Goal: Task Accomplishment & Management: Use online tool/utility

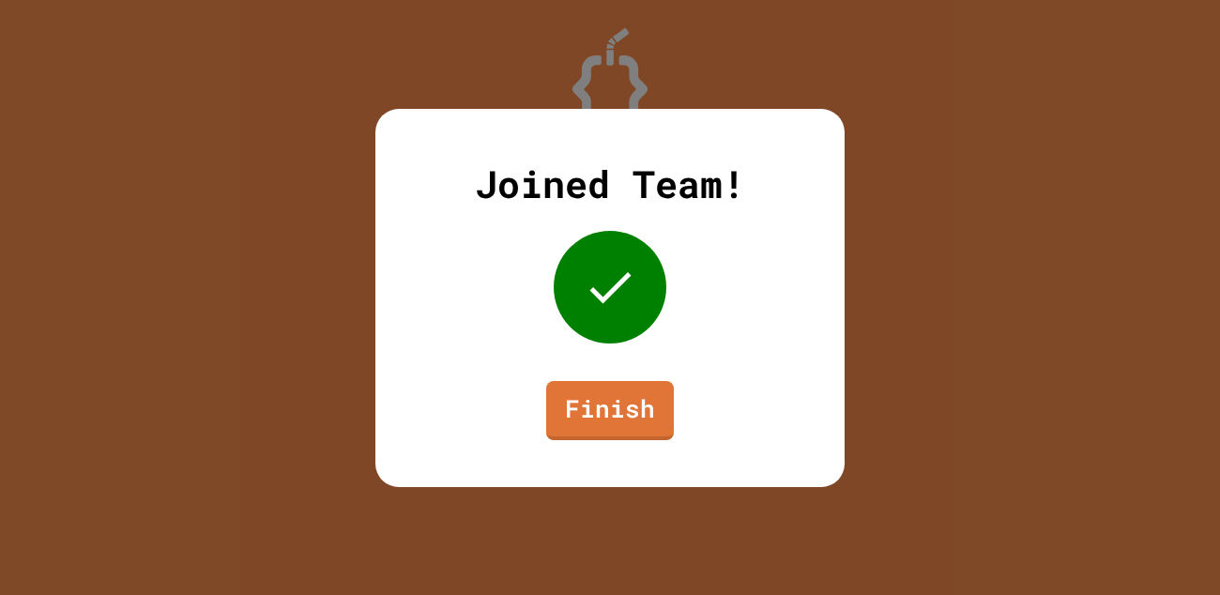
click at [617, 424] on link "Finish" at bounding box center [610, 410] width 128 height 59
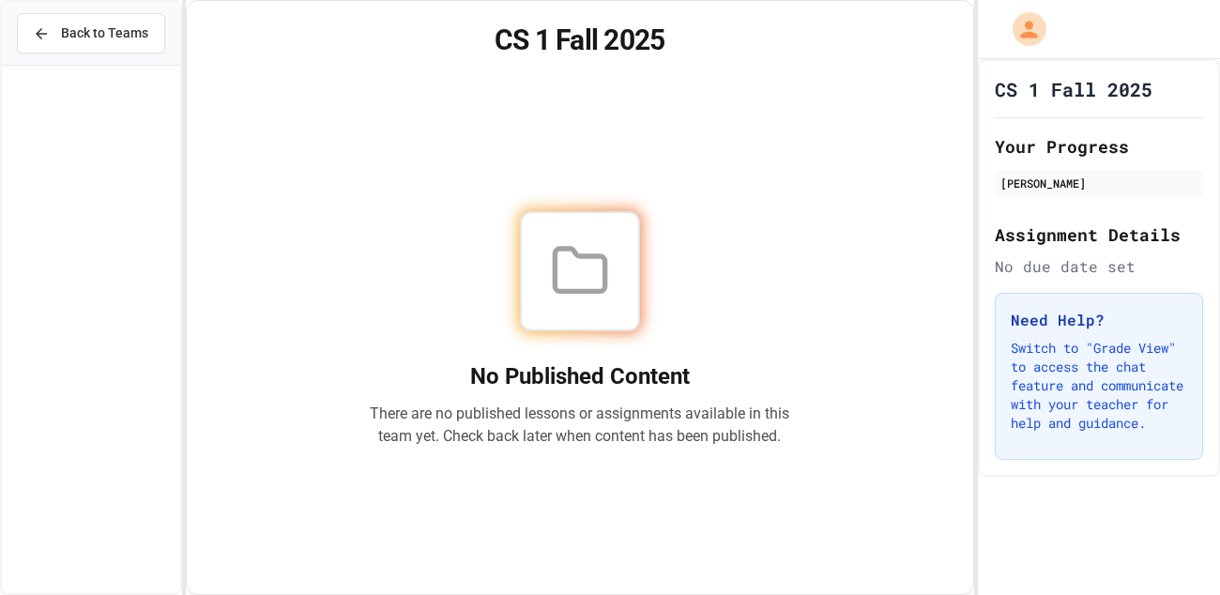
click at [115, 37] on span "Back to Teams" at bounding box center [104, 33] width 87 height 20
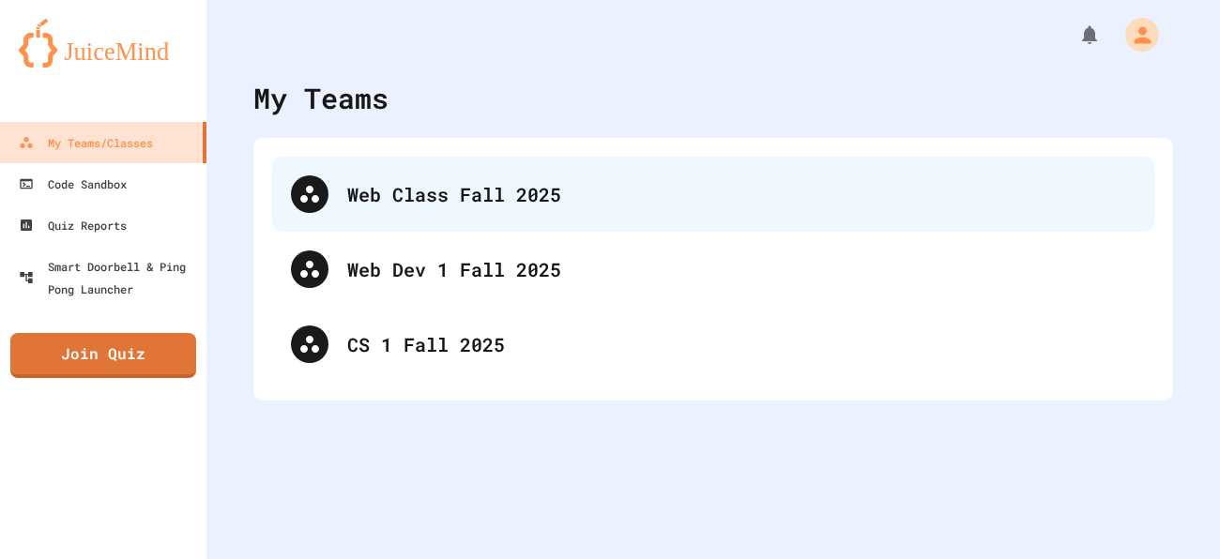
click at [585, 197] on div "Web Class Fall 2025" at bounding box center [741, 194] width 788 height 28
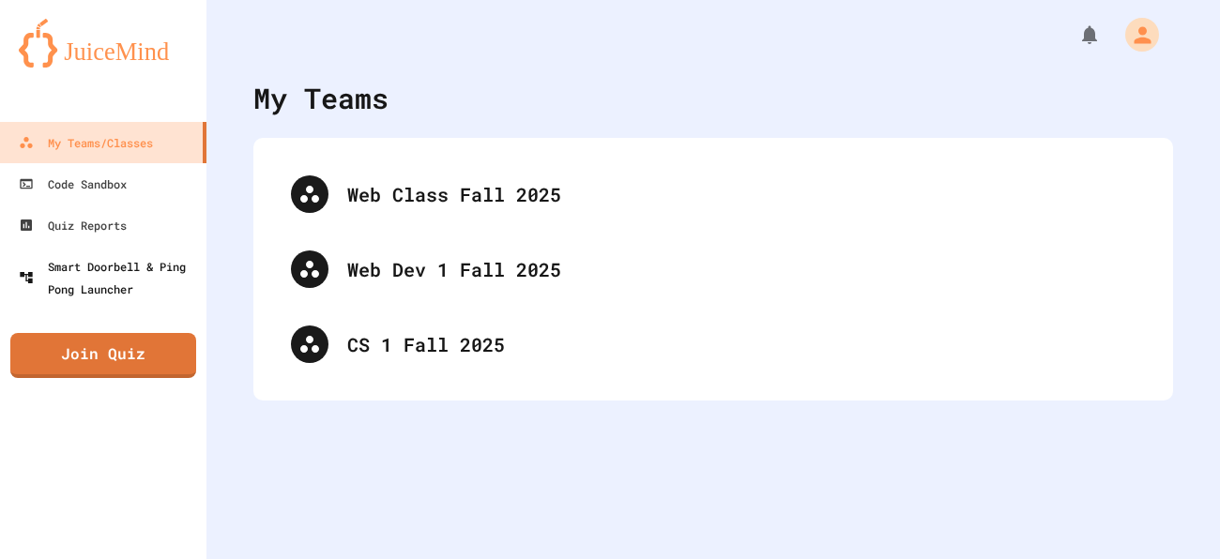
click at [150, 270] on div "Smart Doorbell & Ping Pong Launcher" at bounding box center [109, 277] width 180 height 45
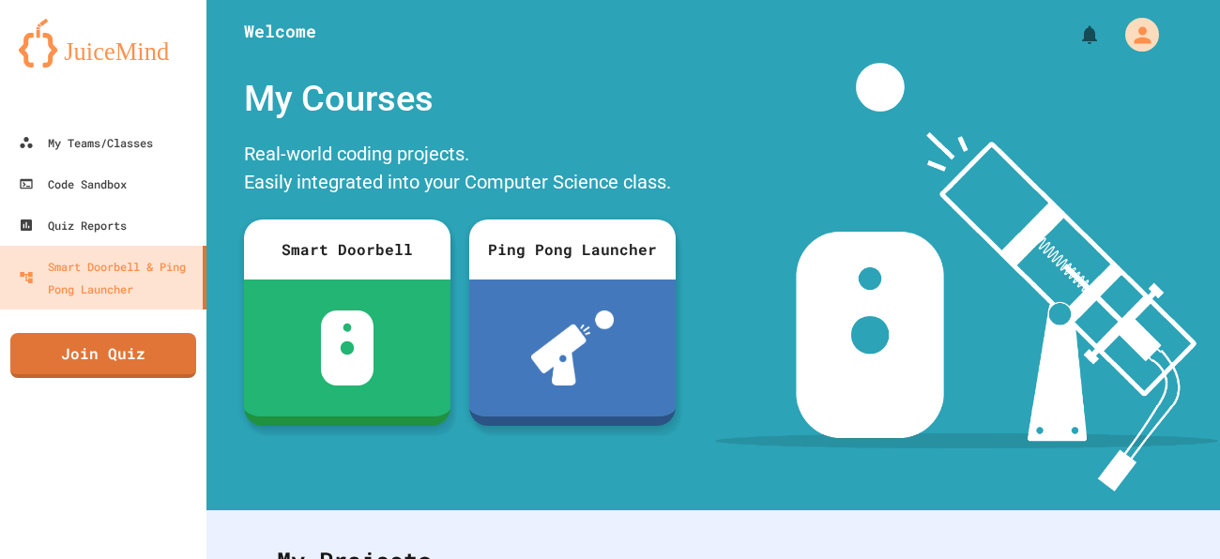
click at [106, 363] on link "Join Quiz" at bounding box center [103, 355] width 186 height 45
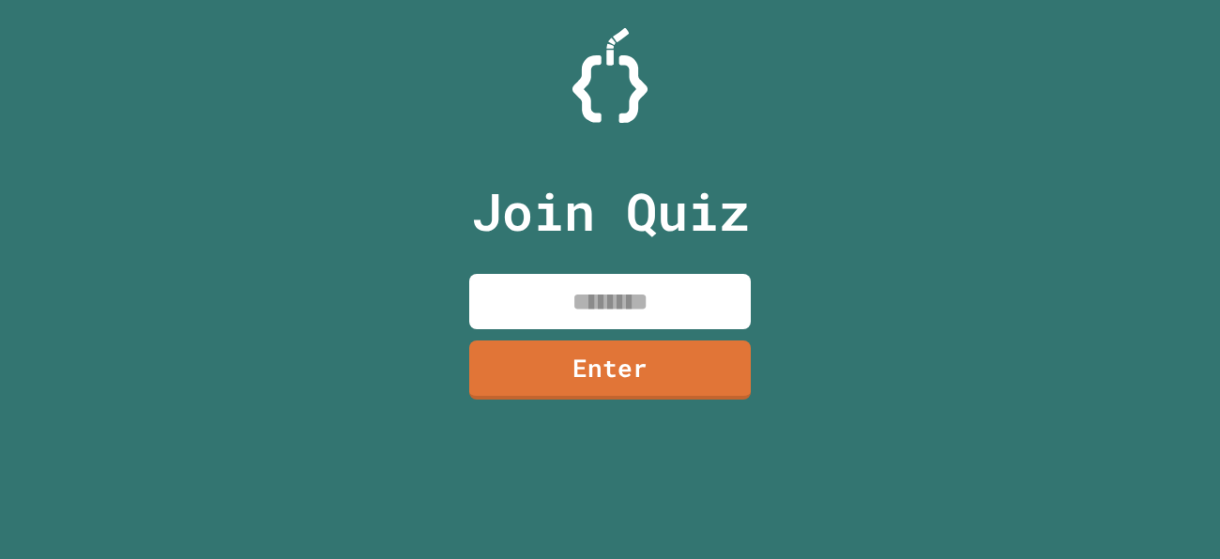
click at [597, 301] on input at bounding box center [610, 301] width 282 height 55
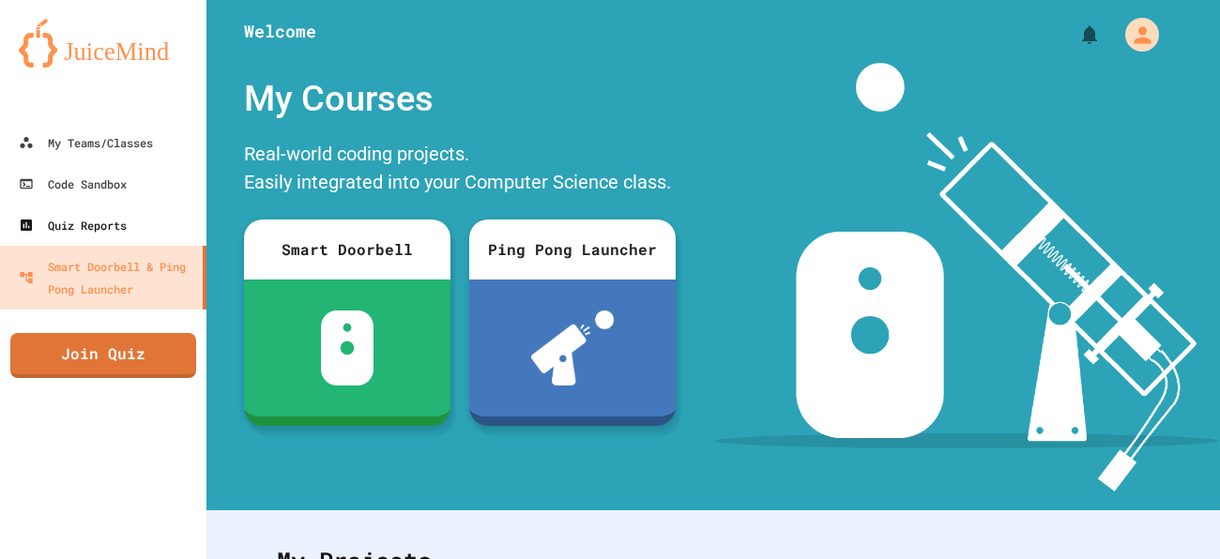
click at [97, 242] on link "Quiz Reports" at bounding box center [103, 225] width 206 height 41
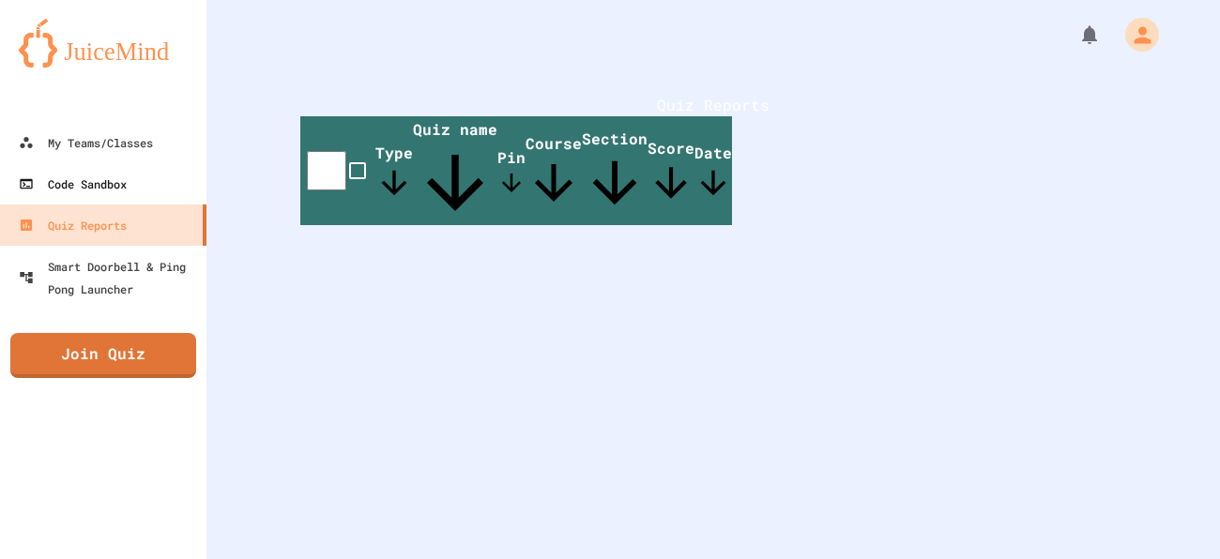
click at [110, 167] on link "Code Sandbox" at bounding box center [103, 183] width 206 height 41
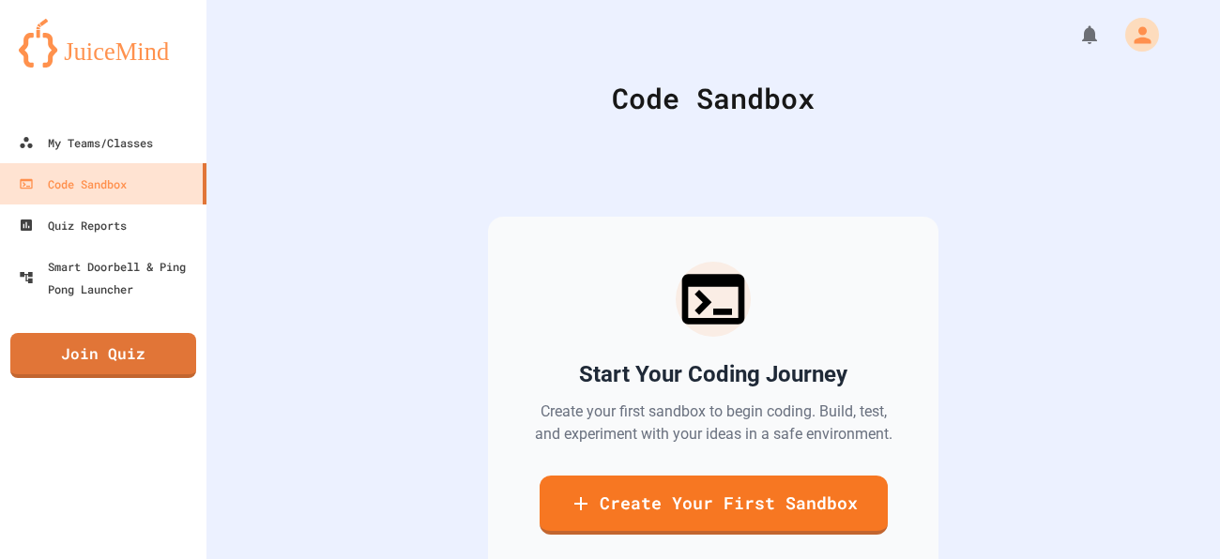
click at [637, 498] on link "Create Your First Sandbox" at bounding box center [714, 505] width 348 height 59
type input "*"
type input "*******"
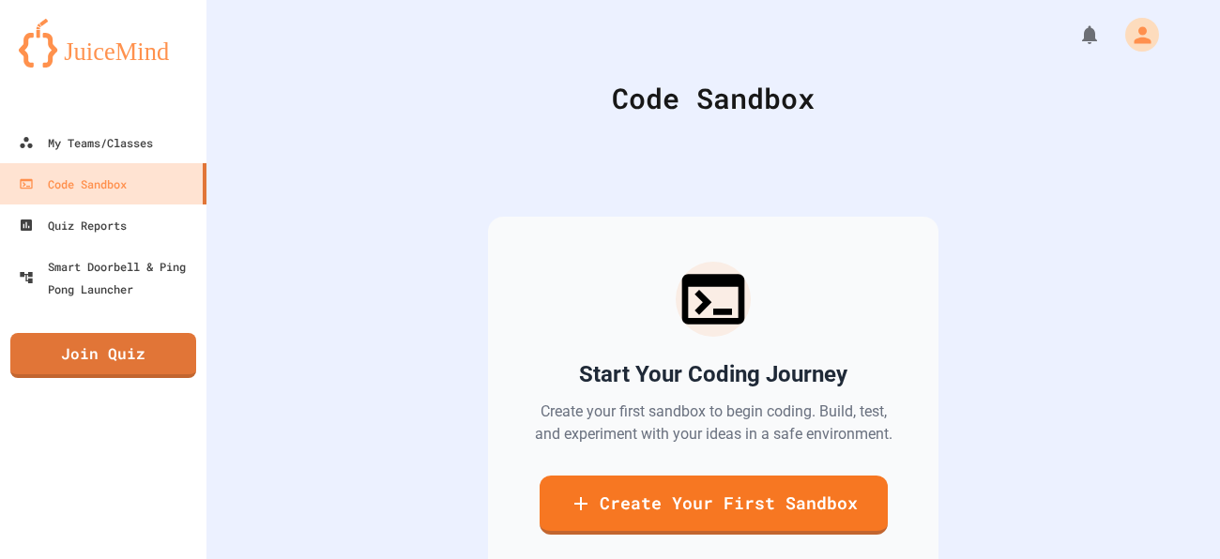
click at [771, 493] on link "Create Your First Sandbox" at bounding box center [714, 505] width 348 height 59
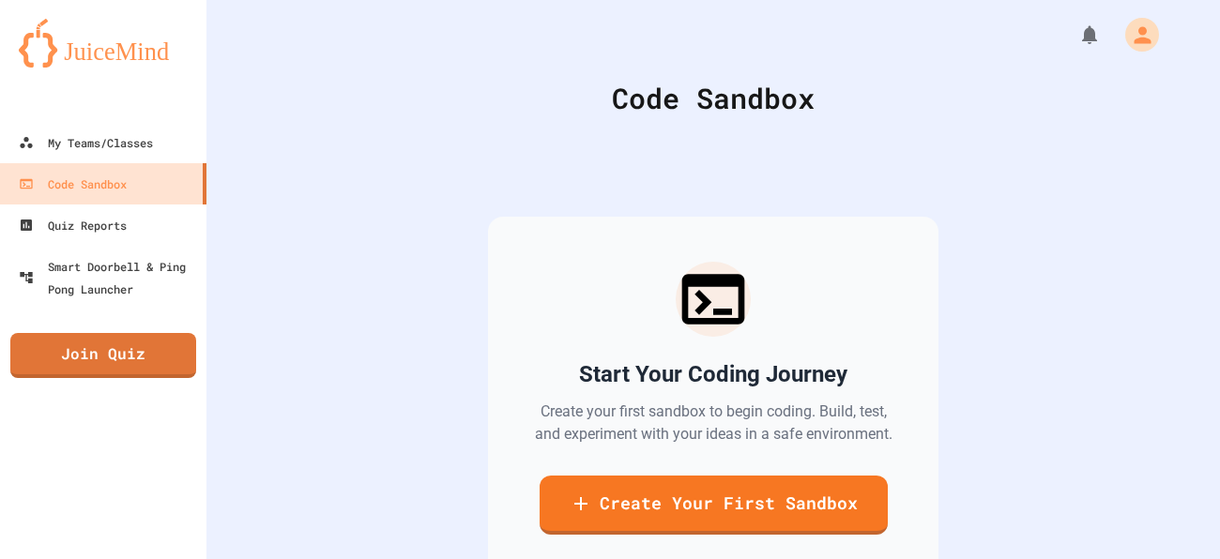
type input "*"
type input "*******"
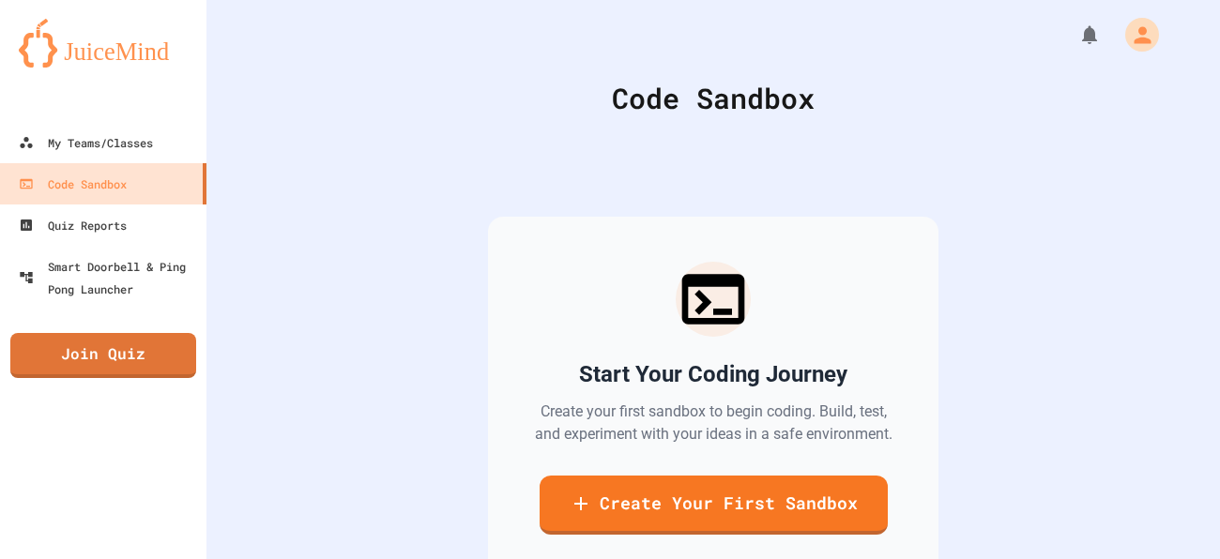
click at [751, 493] on link "Create Your First Sandbox" at bounding box center [714, 505] width 348 height 59
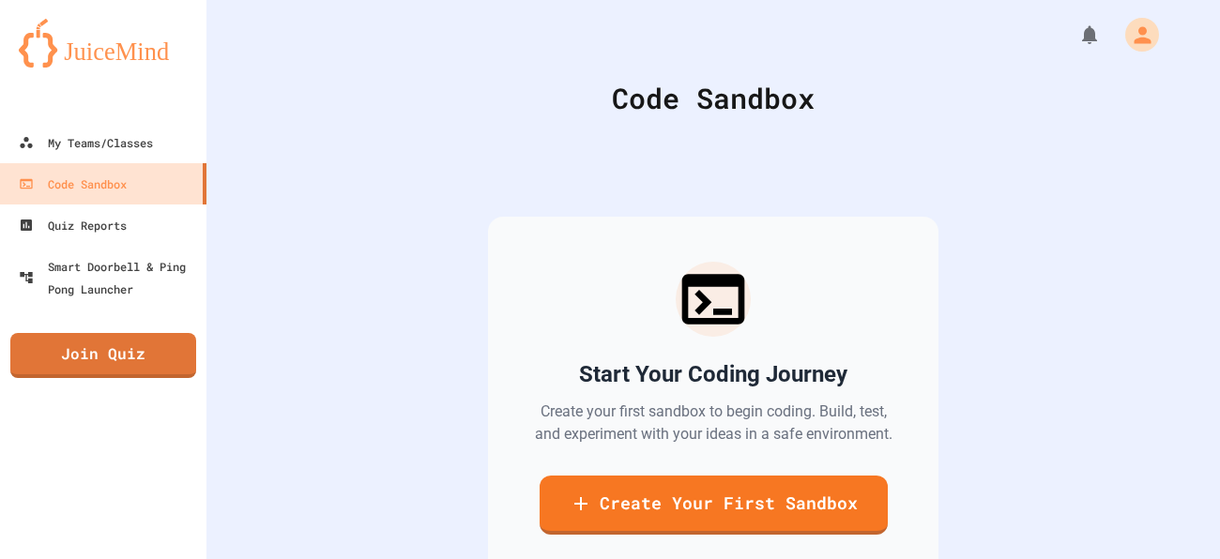
type input "*"
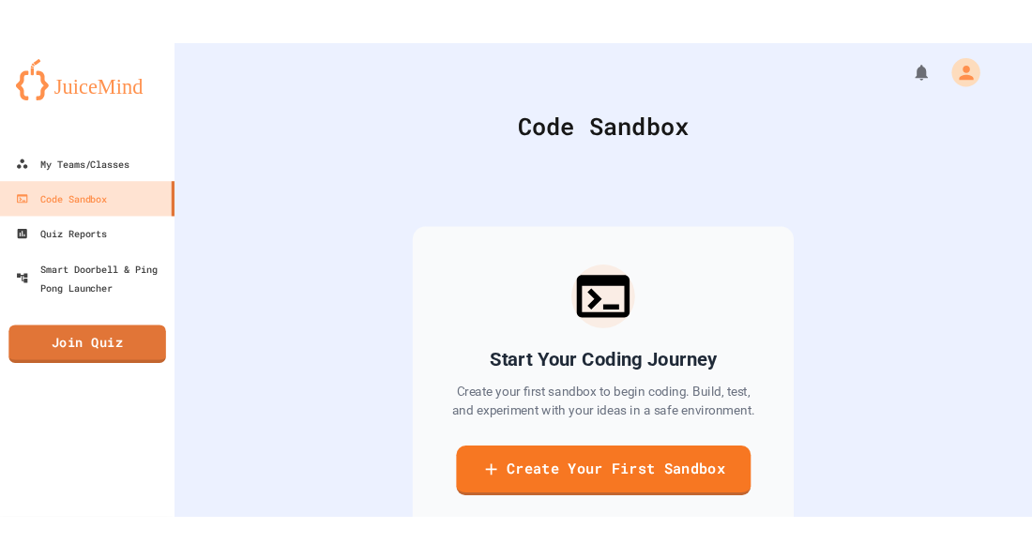
scroll to position [153, 0]
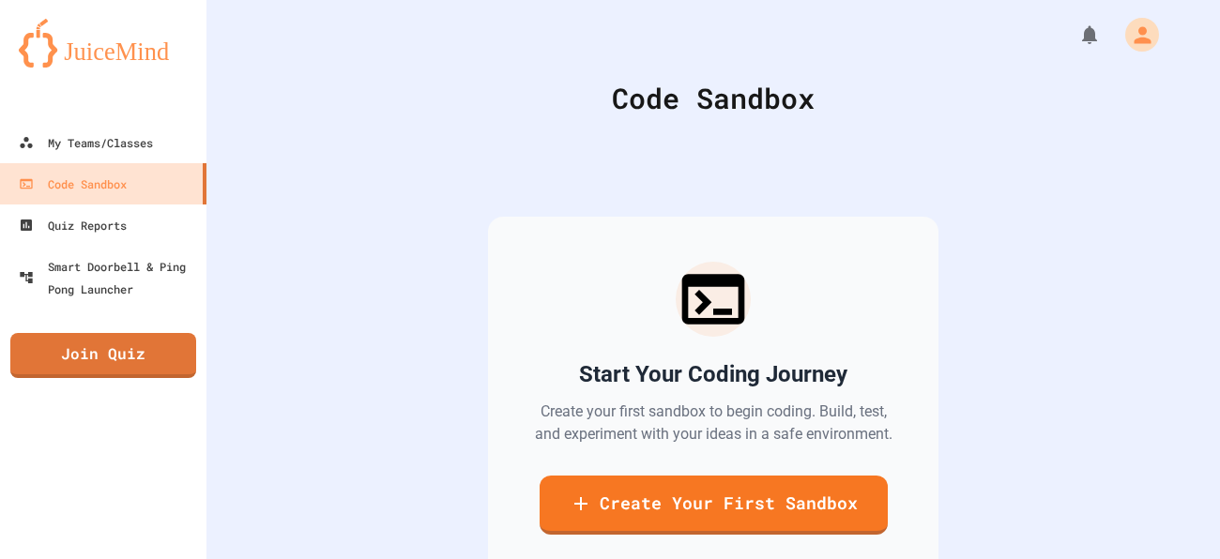
type input "*******"
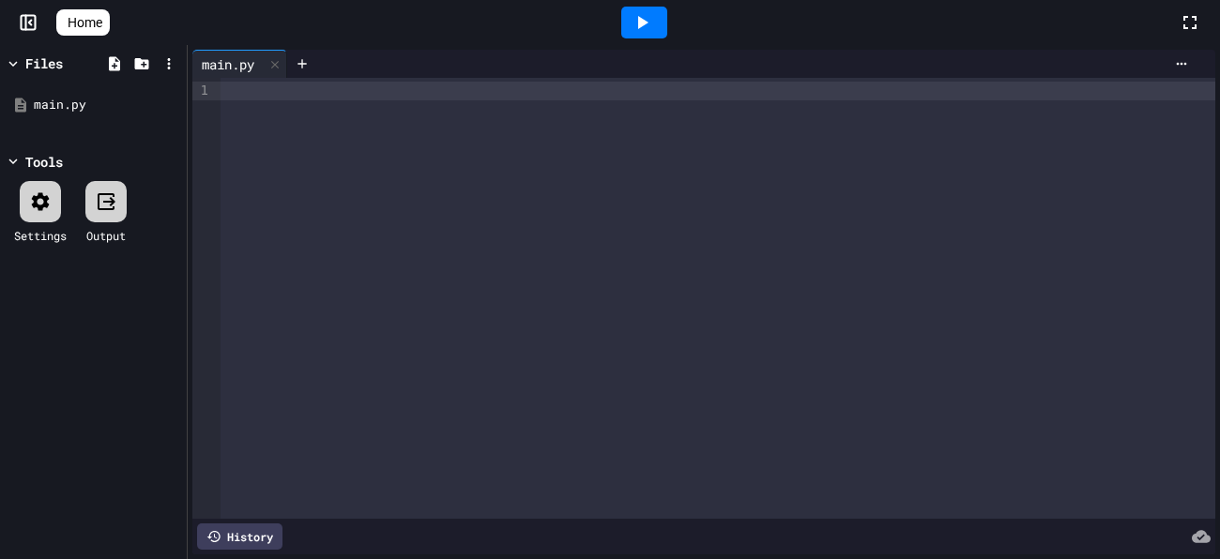
click at [436, 145] on div at bounding box center [718, 298] width 995 height 441
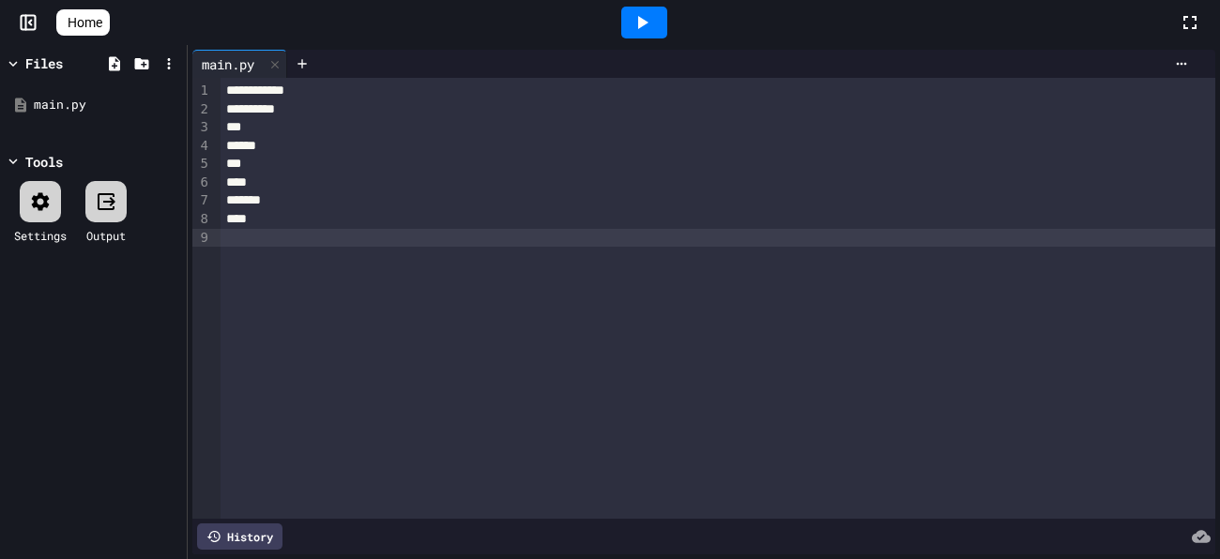
click at [649, 22] on icon at bounding box center [643, 22] width 10 height 13
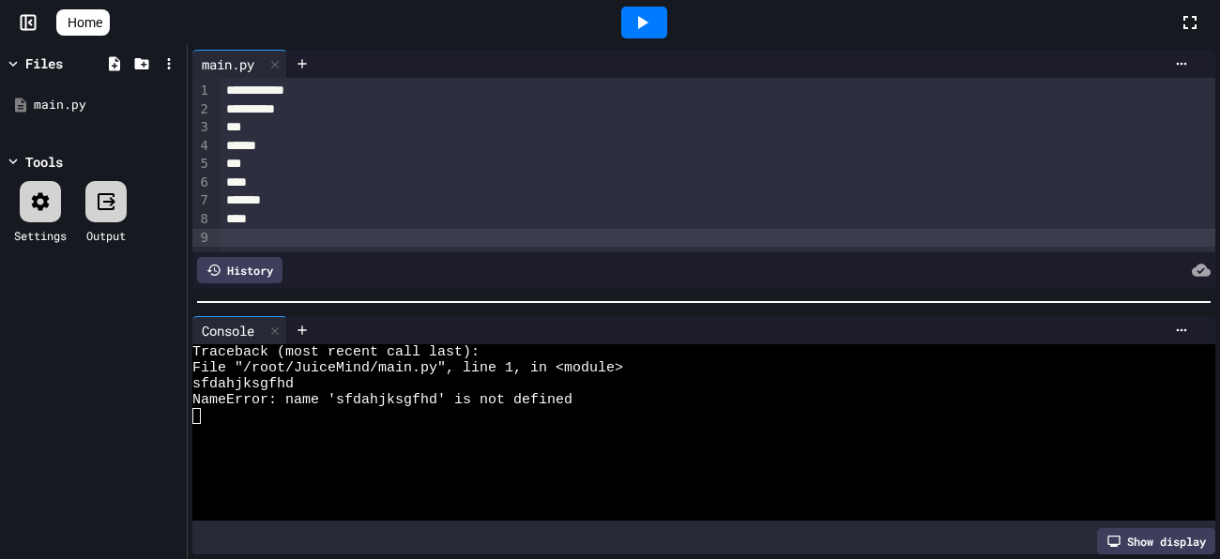
click at [667, 21] on div at bounding box center [644, 23] width 46 height 32
click at [277, 64] on icon at bounding box center [275, 64] width 8 height 8
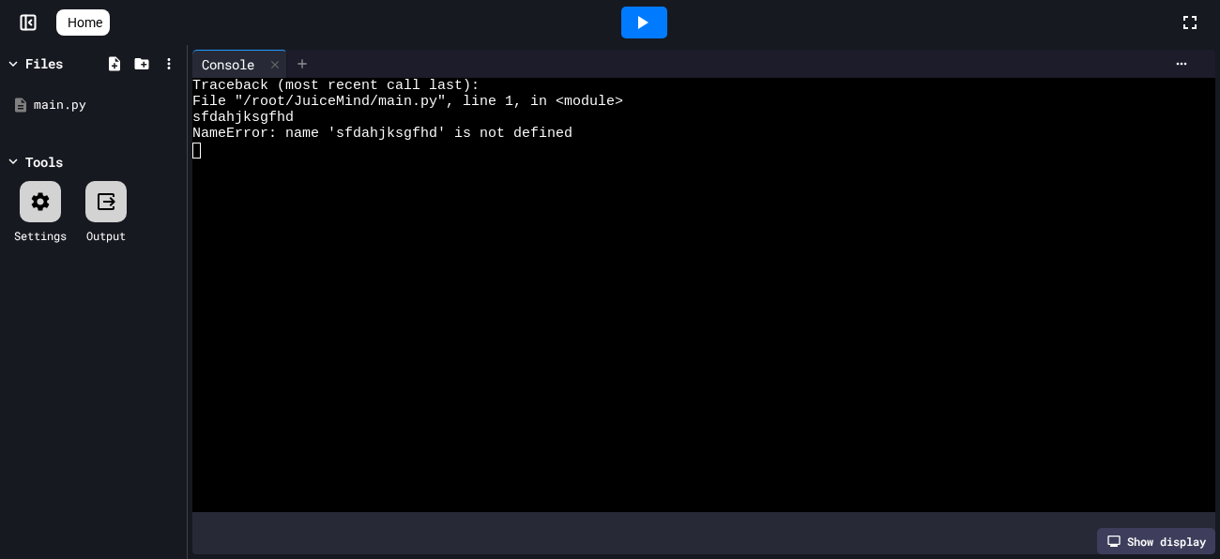
click at [307, 57] on icon at bounding box center [302, 63] width 15 height 15
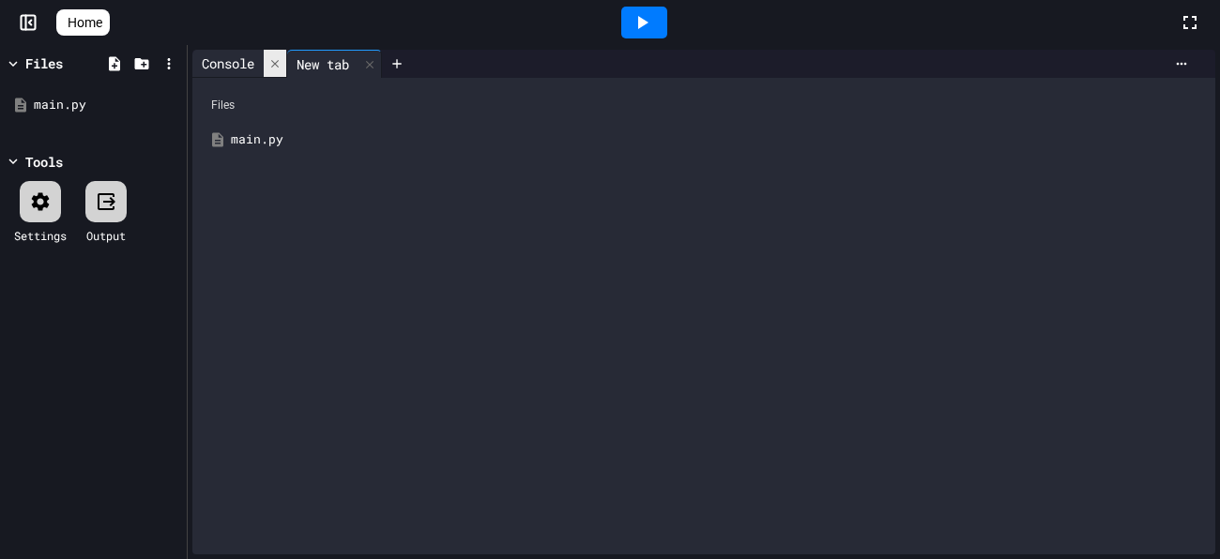
click at [281, 65] on icon at bounding box center [274, 63] width 13 height 13
click at [323, 145] on div "main.py" at bounding box center [717, 139] width 973 height 19
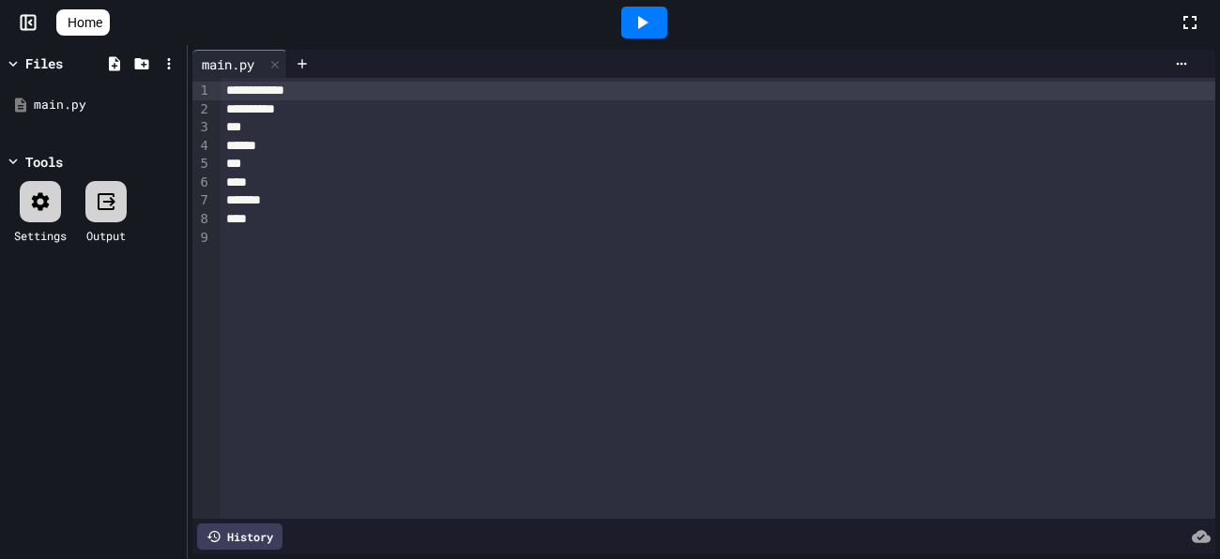
click at [384, 270] on div "**********" at bounding box center [718, 298] width 995 height 441
